Goal: Check status

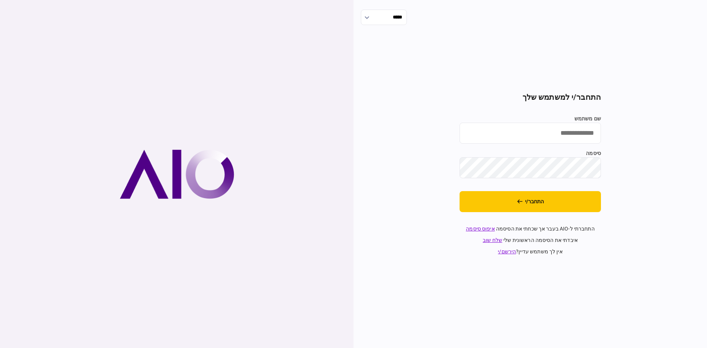
type input "********"
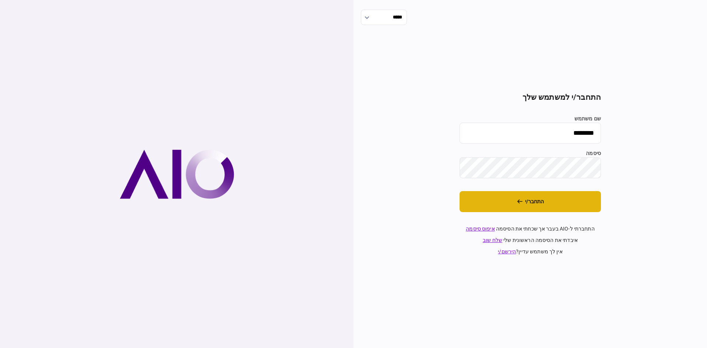
click at [528, 203] on button "התחבר/י" at bounding box center [529, 201] width 141 height 21
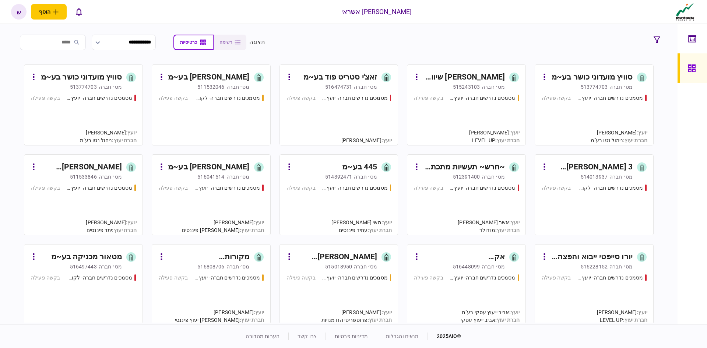
click at [351, 176] on div "514392471" at bounding box center [338, 176] width 27 height 7
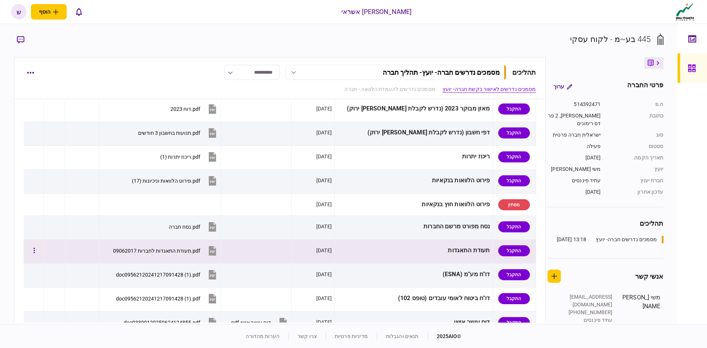
scroll to position [74, 0]
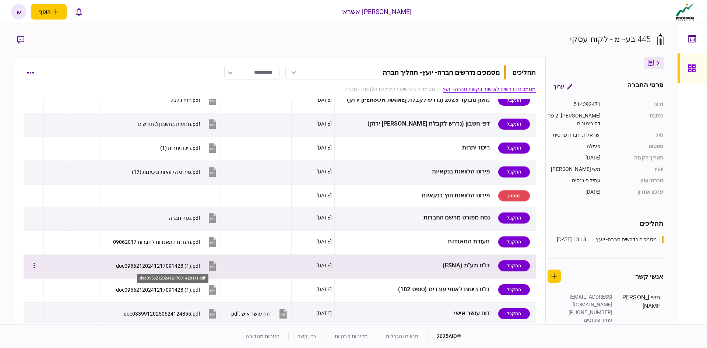
click at [193, 265] on div "doc09562120241217091428 (1).pdf" at bounding box center [158, 266] width 84 height 6
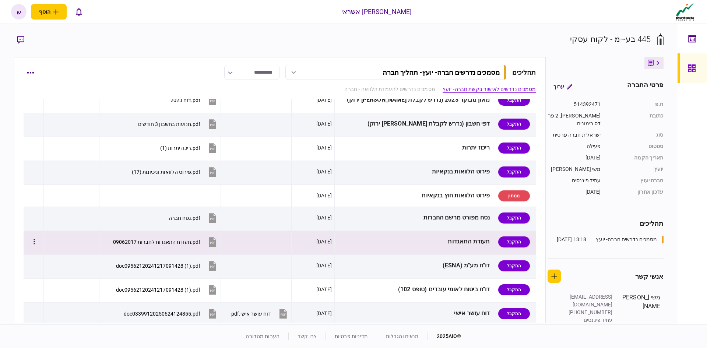
drag, startPoint x: 176, startPoint y: 265, endPoint x: 166, endPoint y: 232, distance: 34.6
click at [166, 232] on tbody "התקבל מאזן בוחן אחרון (נדרש לקבלת [PERSON_NAME] ירוק) [DATE] ‎⁨מאזן בוחן 2025 ⁩…" at bounding box center [280, 207] width 512 height 285
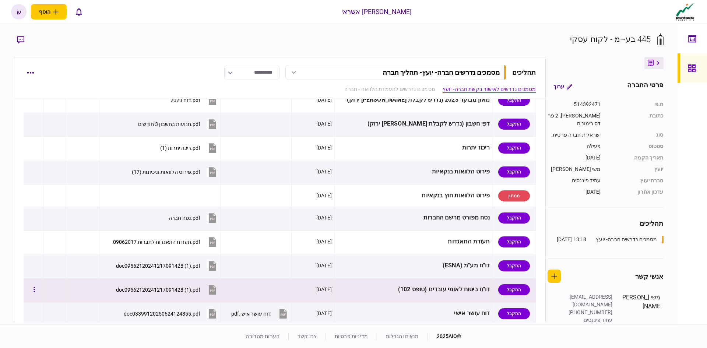
drag, startPoint x: 164, startPoint y: 264, endPoint x: 427, endPoint y: 279, distance: 262.9
click at [427, 279] on tbody "התקבל מאזן בוחן אחרון (נדרש לקבלת [PERSON_NAME] ירוק) [DATE] ‎⁨מאזן בוחן 2025 ⁩…" at bounding box center [280, 207] width 512 height 285
